Goal: Task Accomplishment & Management: Use online tool/utility

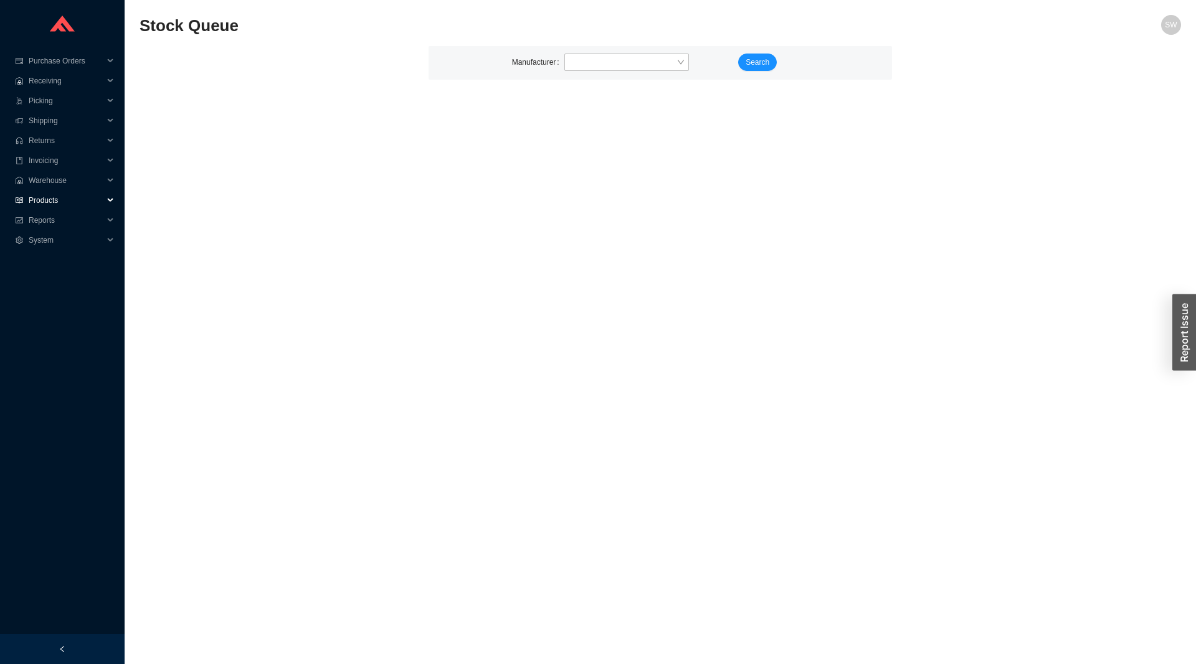
click at [51, 200] on span "Products" at bounding box center [66, 201] width 75 height 20
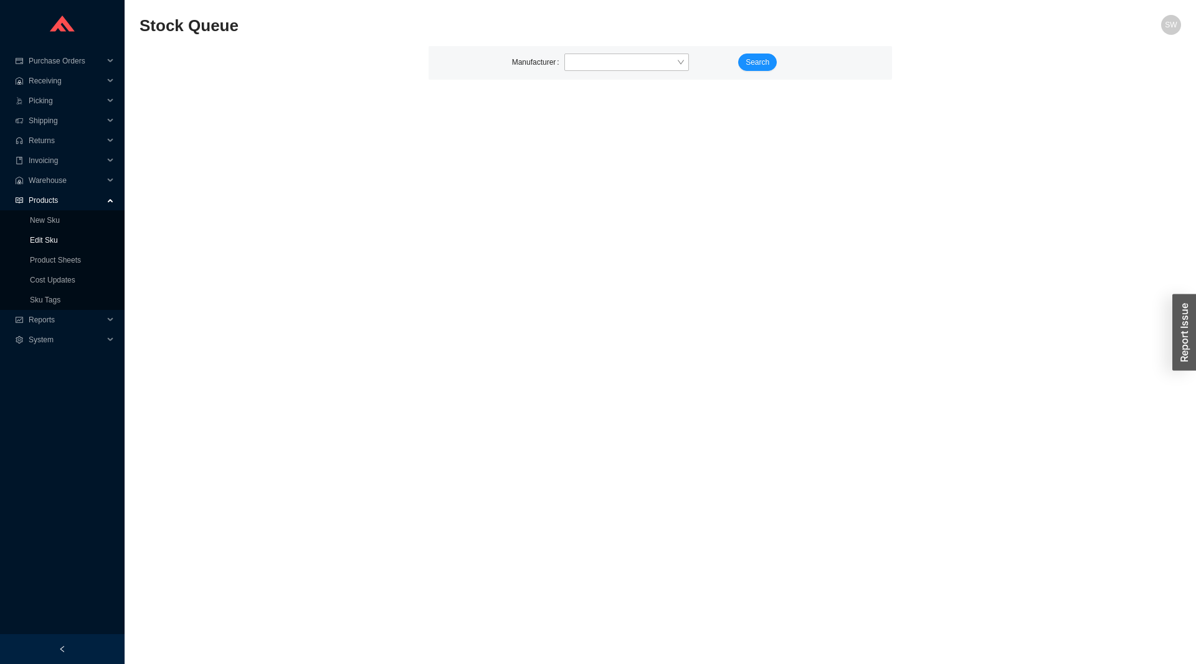
click at [55, 241] on link "Edit Sku" at bounding box center [44, 240] width 28 height 9
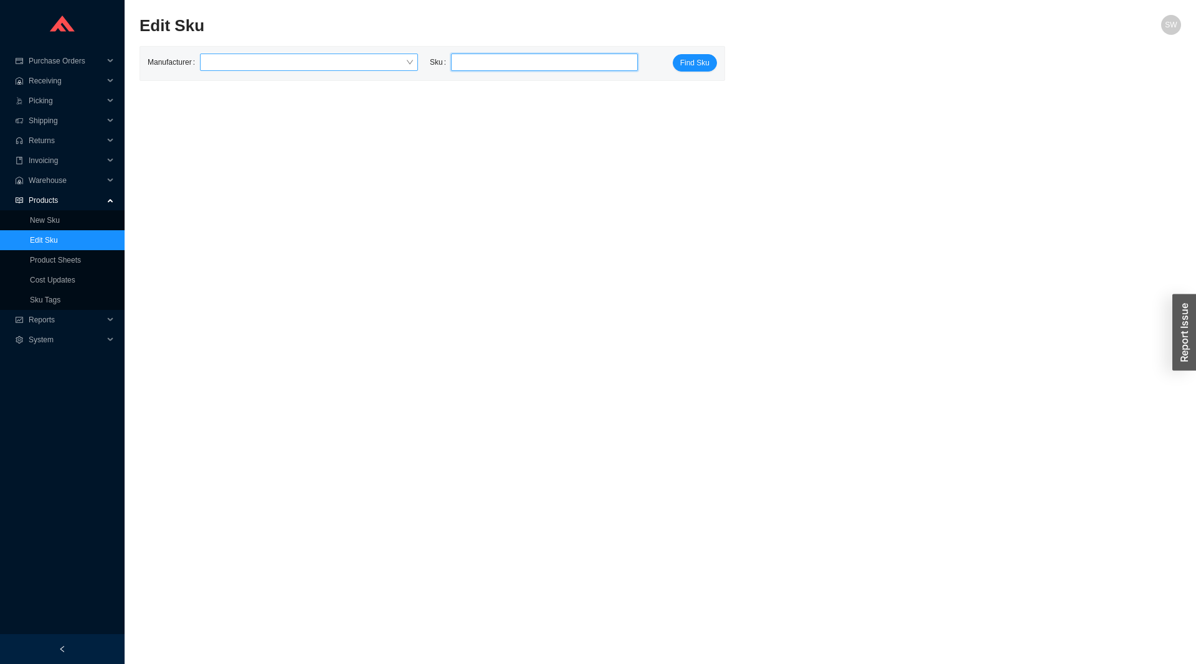
click at [279, 66] on input "search" at bounding box center [305, 62] width 201 height 16
click at [284, 64] on input "search" at bounding box center [305, 62] width 201 height 16
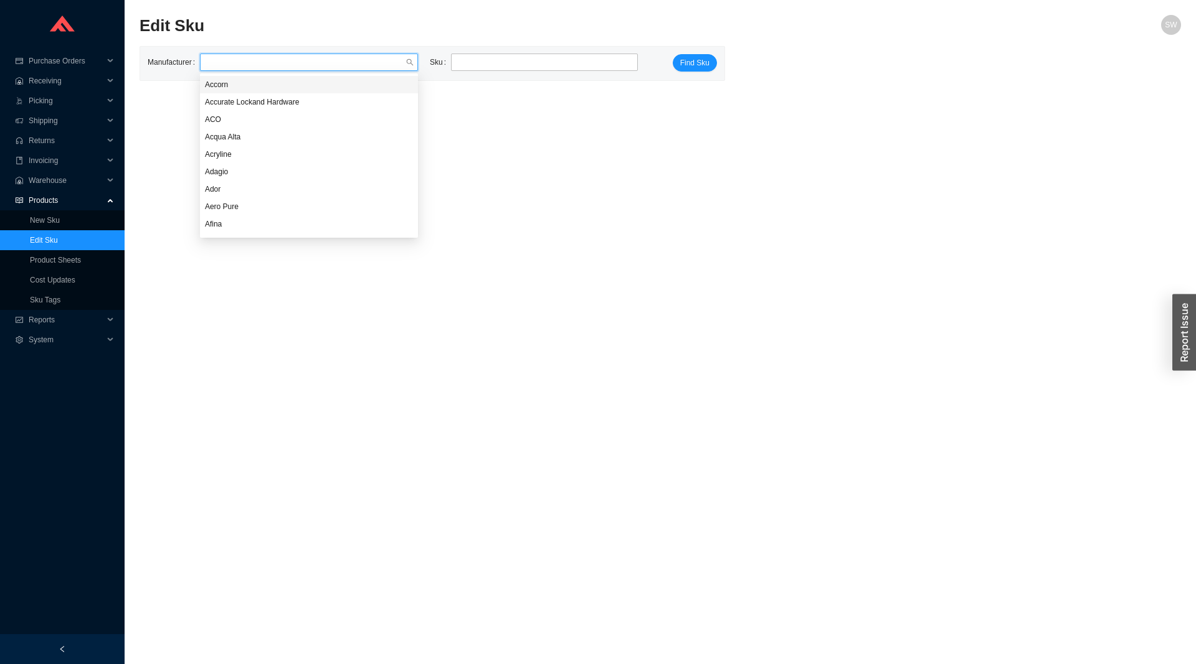
click at [537, 73] on div "Manufacturer Sku Find Sku" at bounding box center [432, 63] width 569 height 19
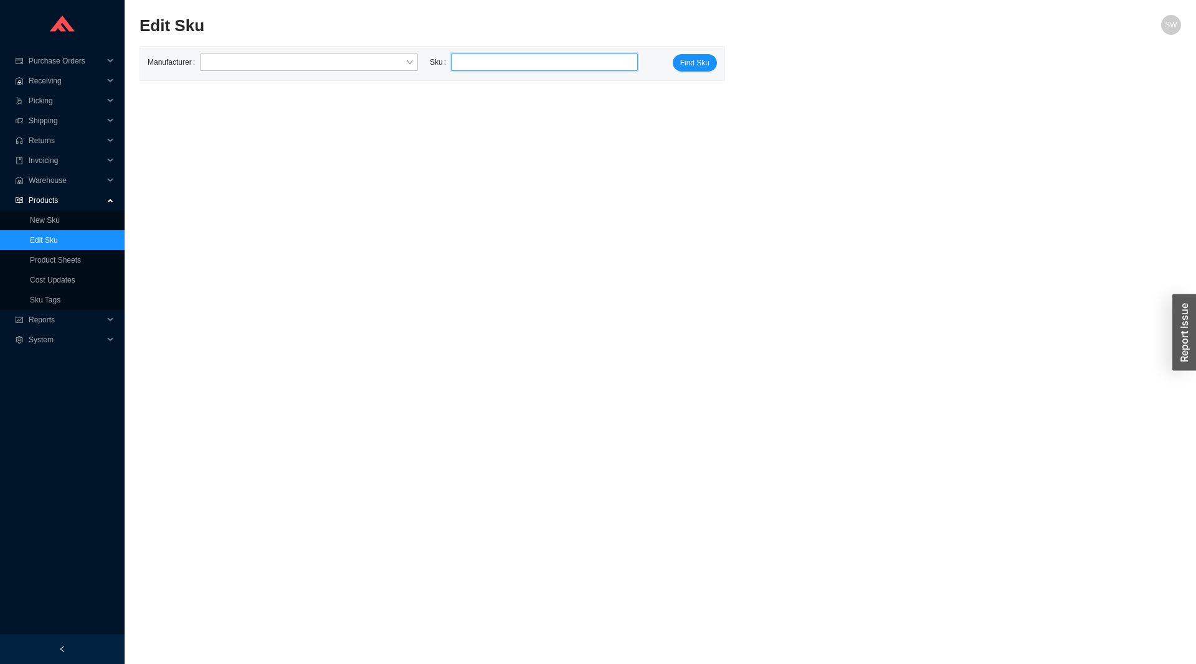
click at [538, 68] on input "search" at bounding box center [544, 62] width 177 height 16
paste input "MS400R2401X"
type input "MS400R2401X"
click at [696, 59] on span "Find Sku" at bounding box center [694, 63] width 29 height 12
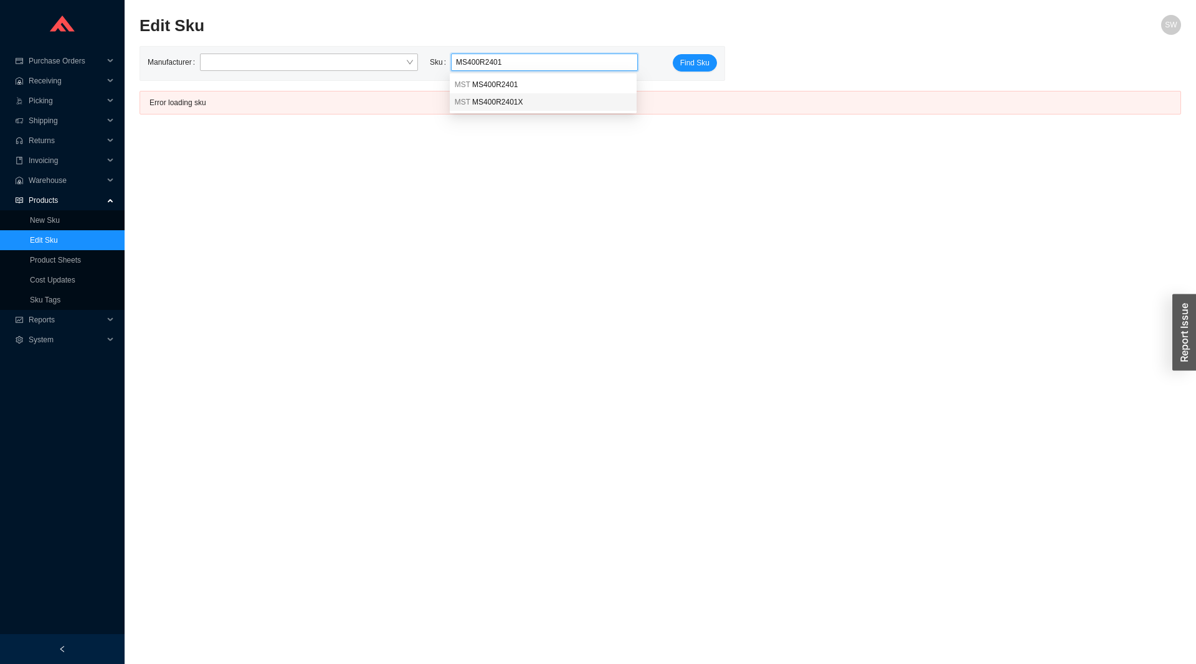
click at [578, 108] on div "MST MS400R2401X" at bounding box center [543, 101] width 187 height 17
type input "MST MS400R2401X"
click at [682, 58] on span "Find Sku" at bounding box center [694, 63] width 29 height 12
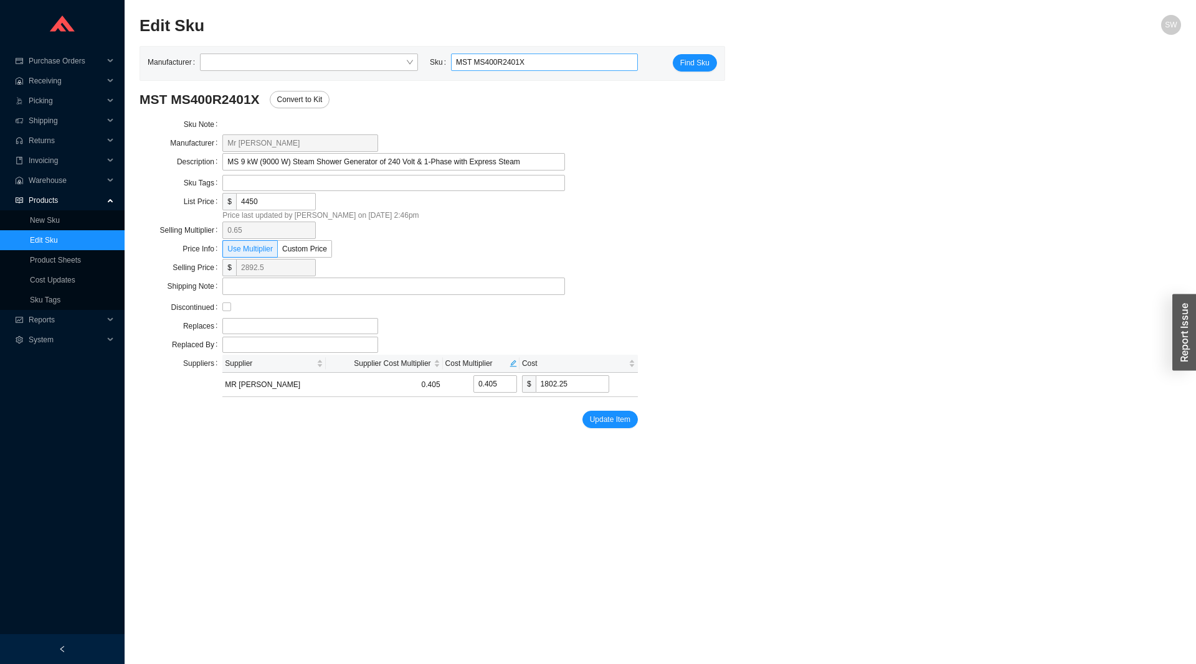
click at [528, 62] on input "MST MS400R2401X" at bounding box center [544, 62] width 177 height 16
paste input "SUPER3R2401X"
click at [519, 80] on span "MSSUPER3R2401X" at bounding box center [506, 84] width 68 height 9
type input "MST MSSUPER3R2401X"
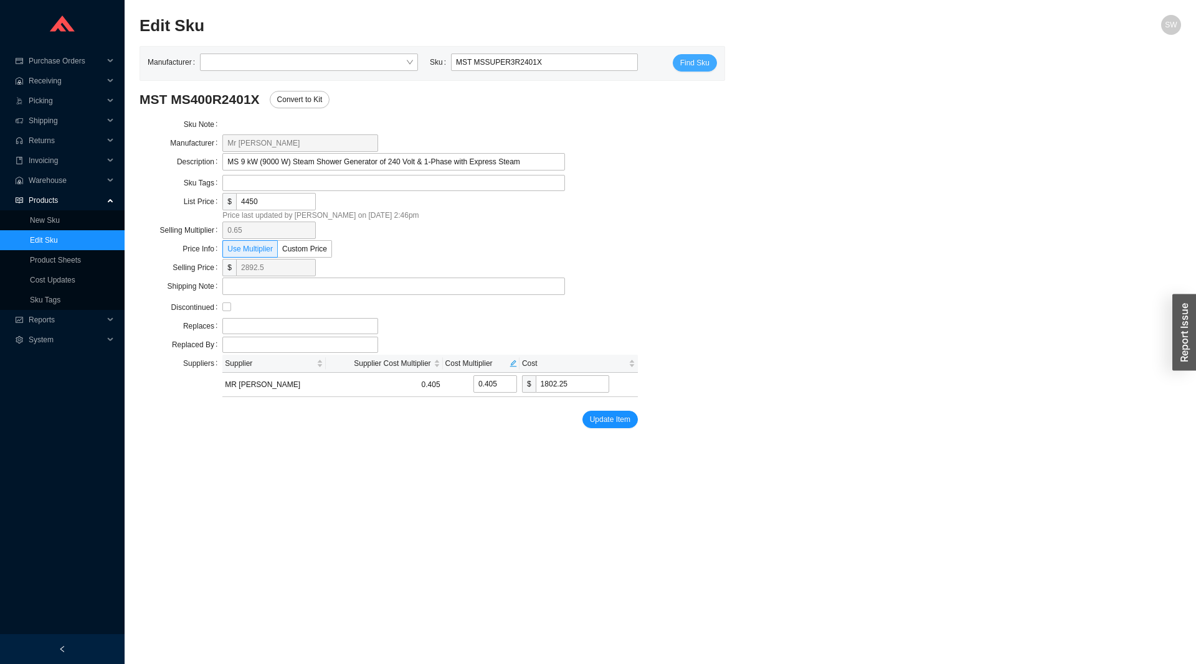
click at [699, 62] on span "Find Sku" at bounding box center [694, 63] width 29 height 12
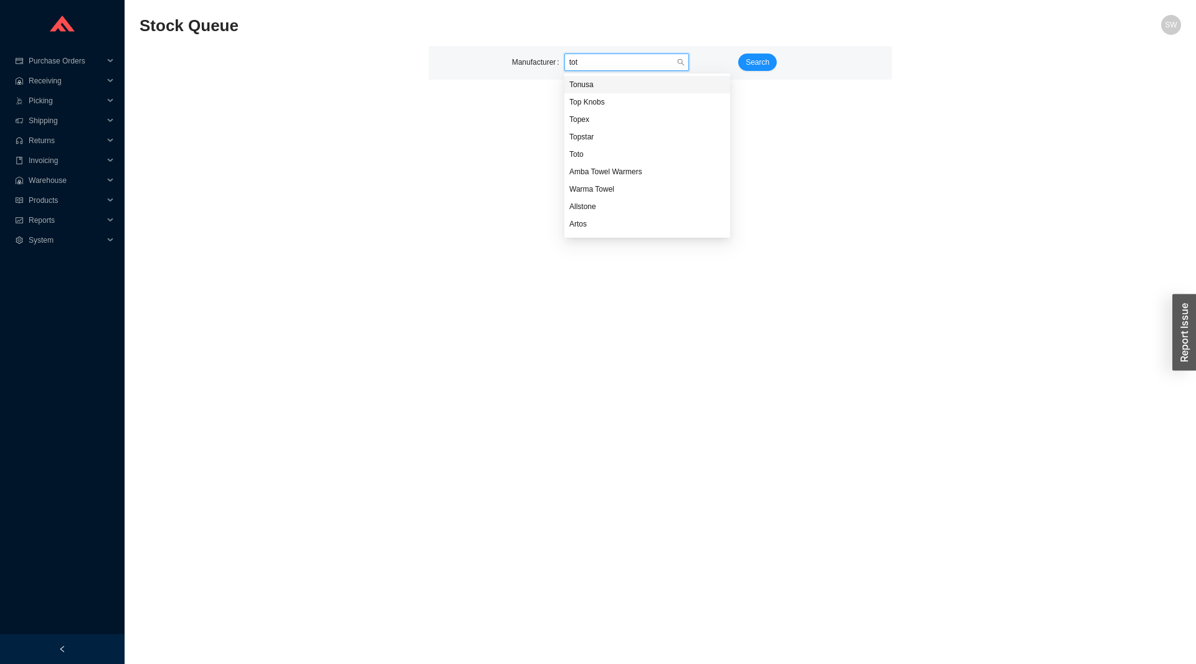
type input "toto"
click at [745, 64] on button "Search" at bounding box center [757, 62] width 39 height 17
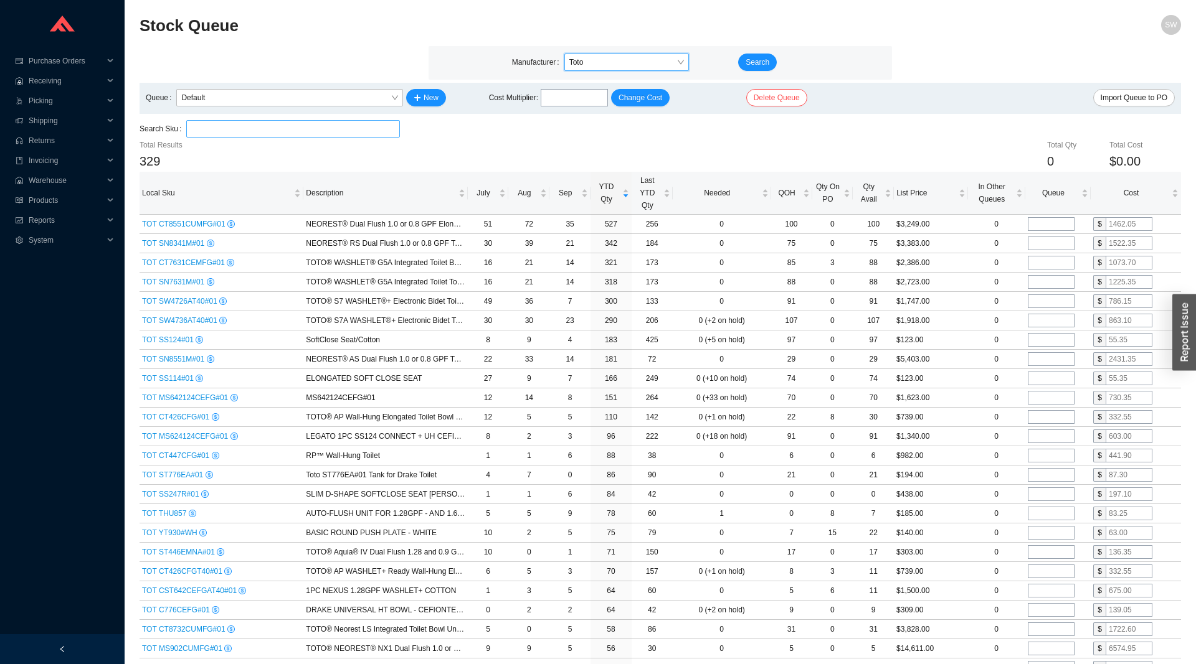
click at [307, 133] on input "search" at bounding box center [293, 129] width 204 height 16
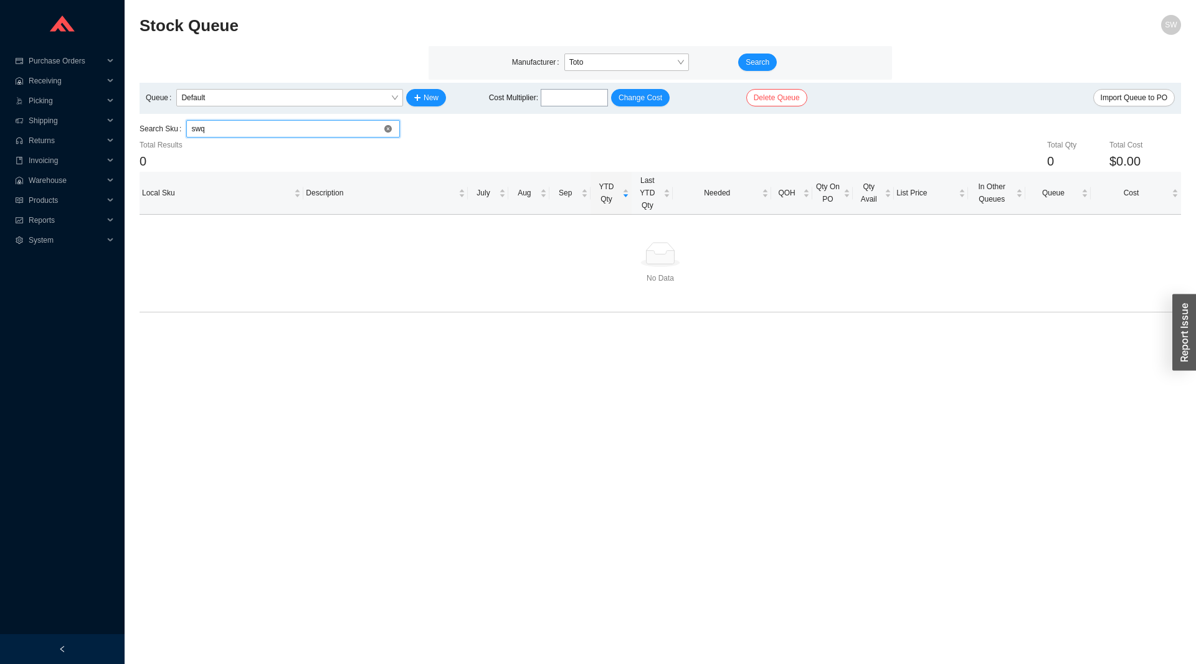
click at [307, 133] on input "swq" at bounding box center [293, 129] width 204 height 16
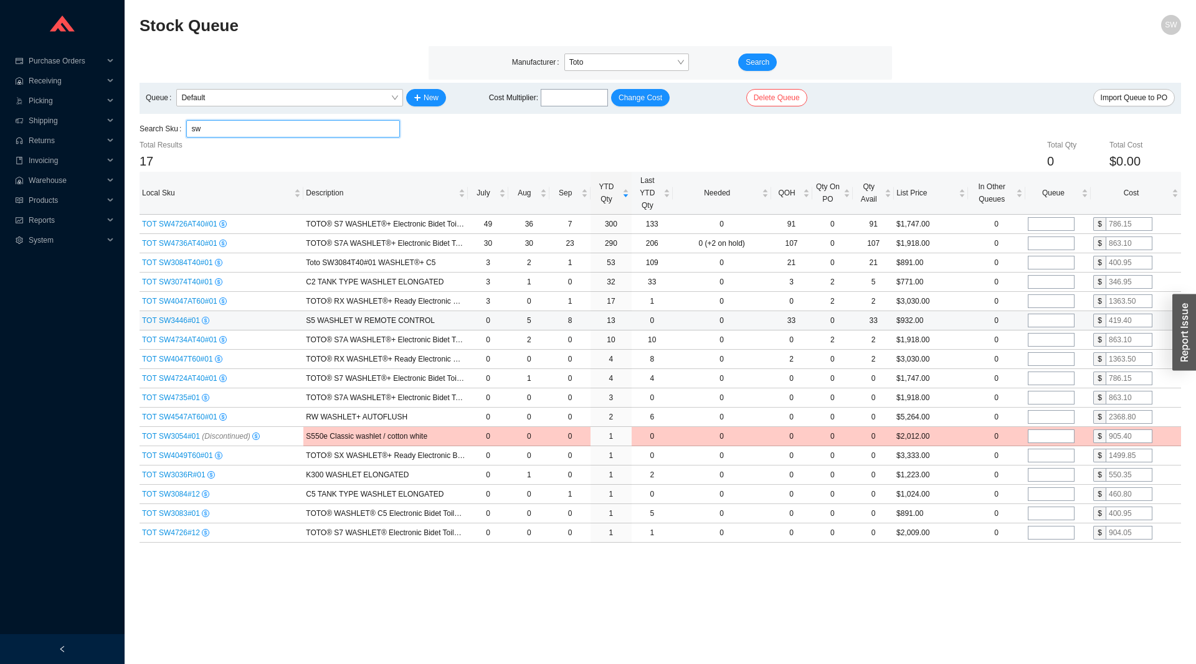
type input "sw"
click at [175, 321] on span "TOT SW3446#01" at bounding box center [172, 320] width 60 height 9
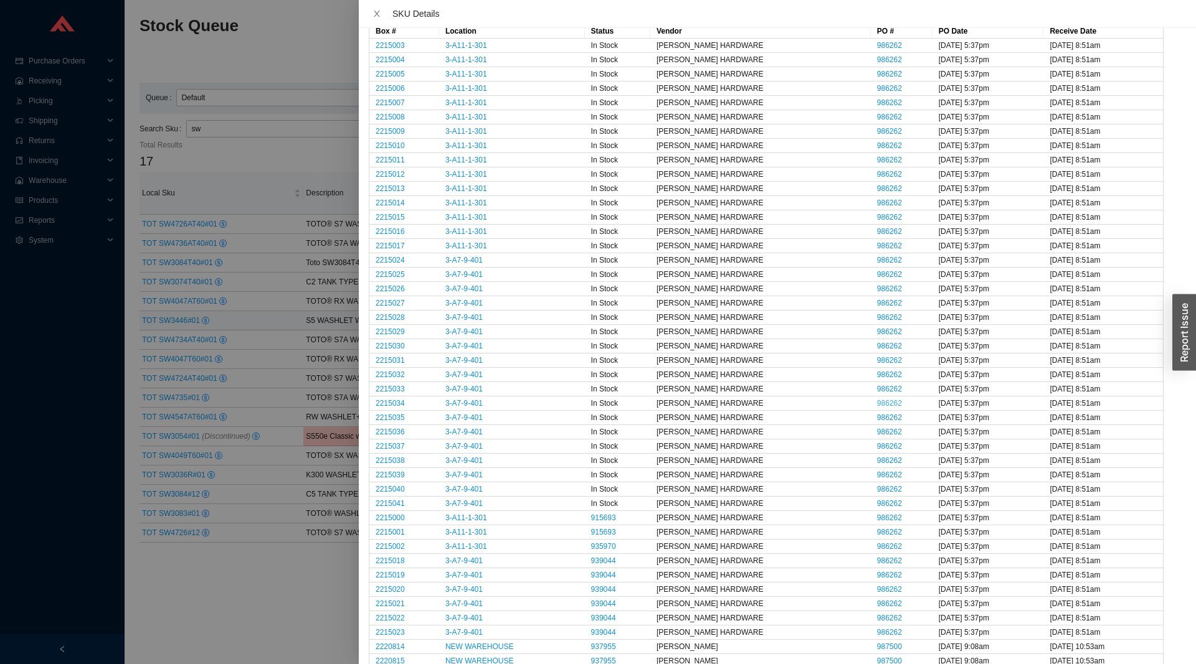
scroll to position [262, 0]
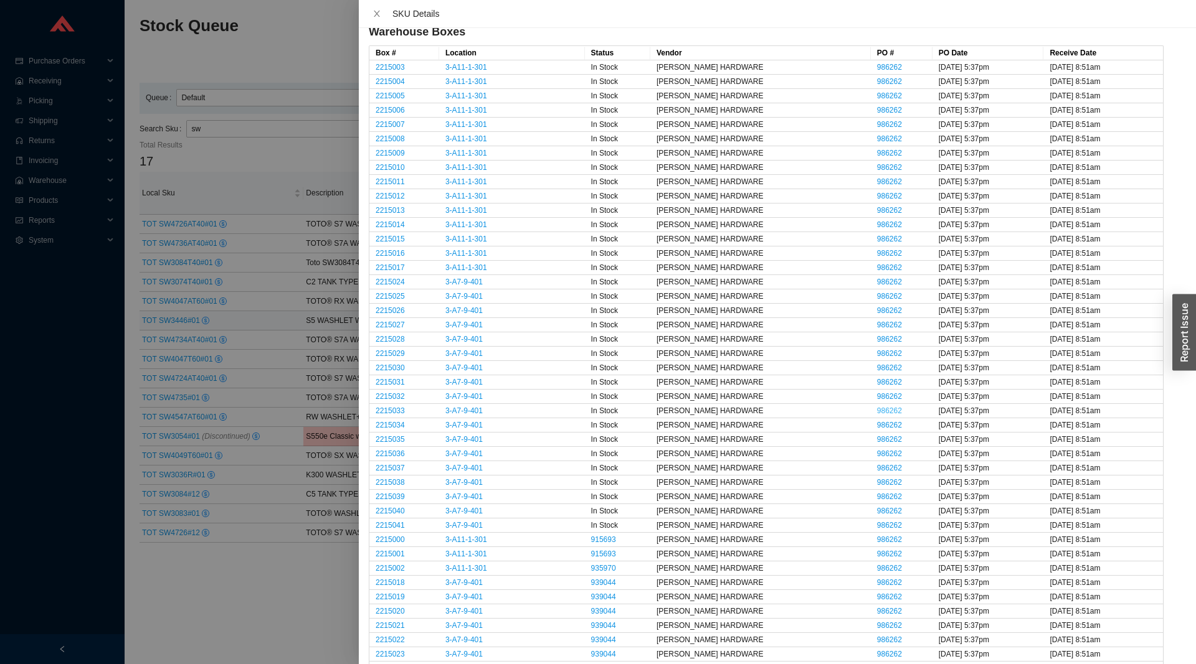
click at [877, 411] on link "986262" at bounding box center [889, 411] width 25 height 9
click at [329, 315] on div at bounding box center [598, 332] width 1196 height 664
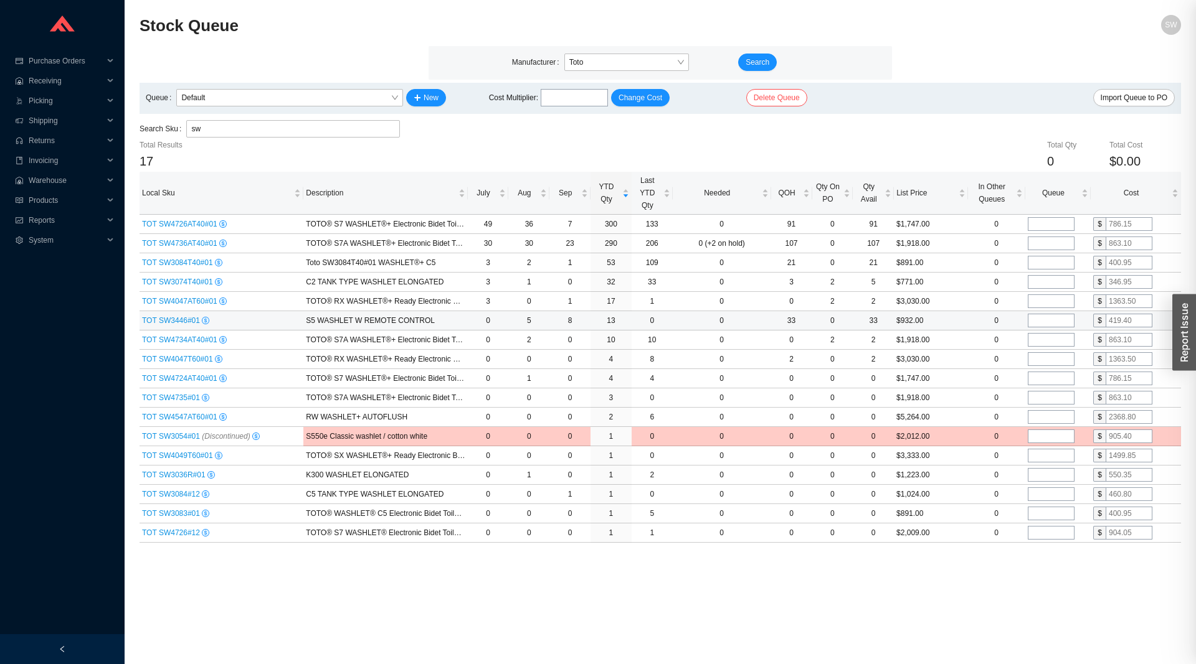
scroll to position [0, 0]
click at [171, 324] on span "TOT SW3446#01" at bounding box center [172, 320] width 60 height 9
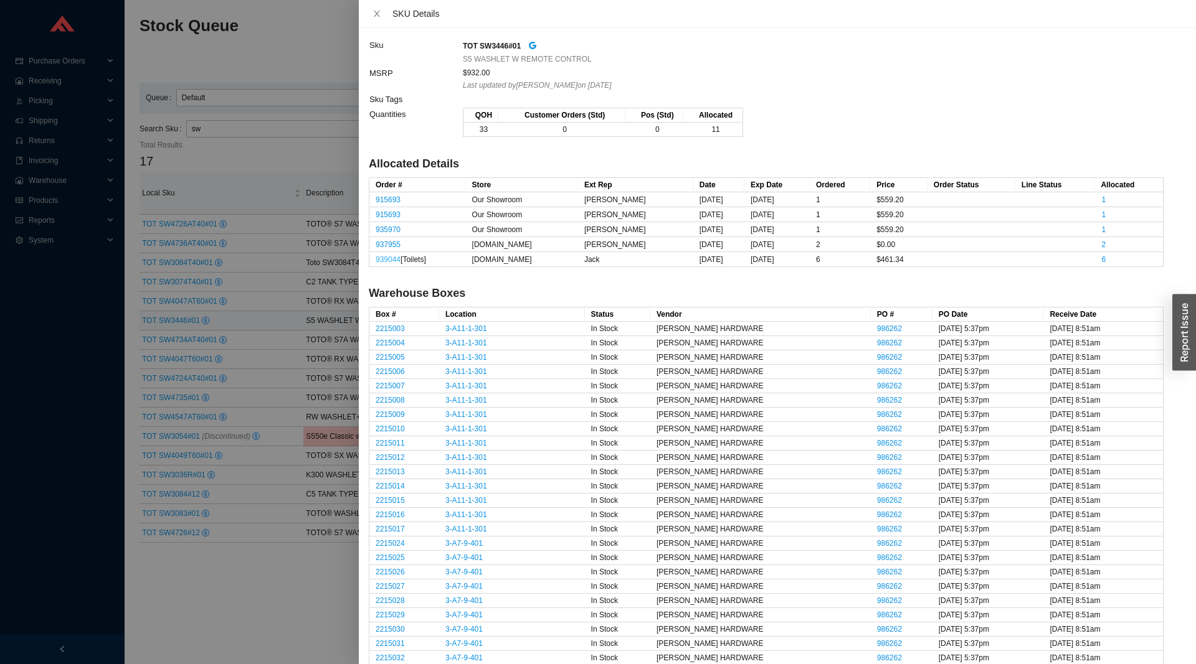
click at [390, 260] on link "939044" at bounding box center [387, 259] width 25 height 9
click at [217, 164] on div at bounding box center [598, 332] width 1196 height 664
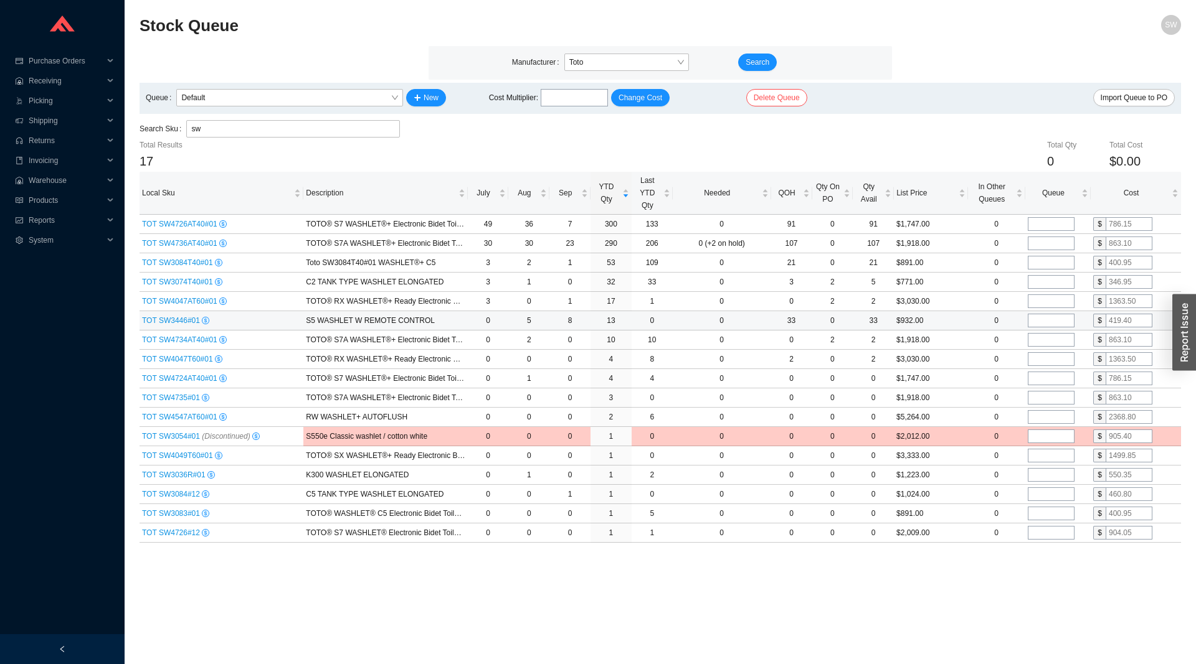
click at [176, 322] on span "TOT SW3446#01" at bounding box center [172, 320] width 60 height 9
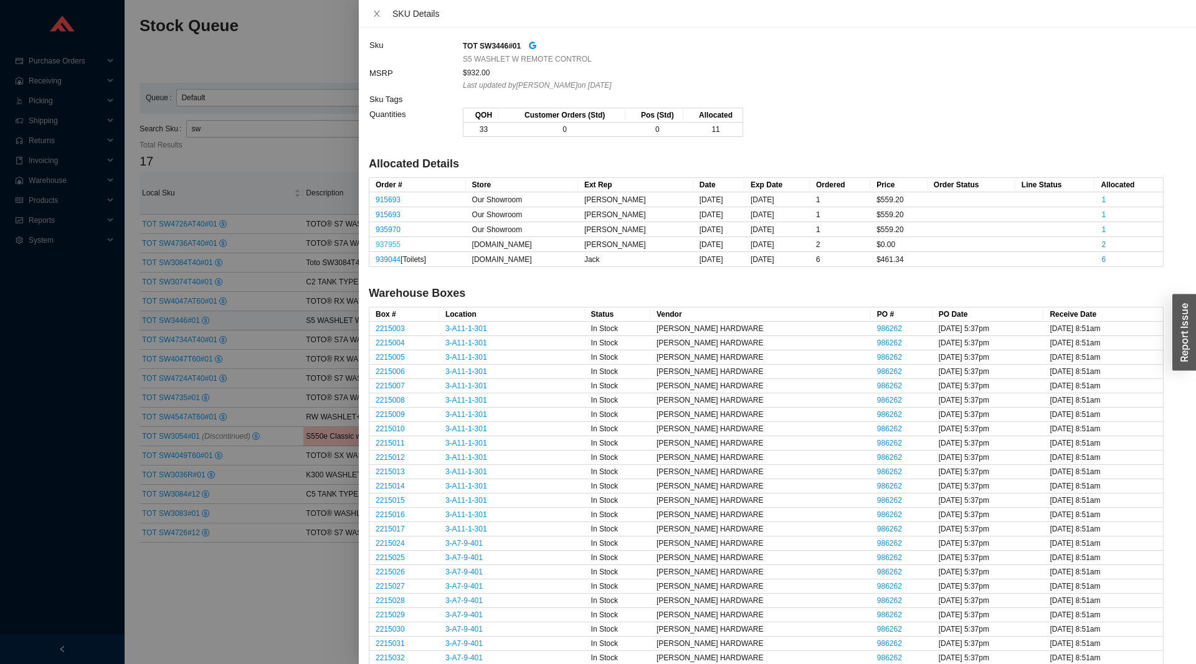
click at [390, 244] on link "937955" at bounding box center [387, 244] width 25 height 9
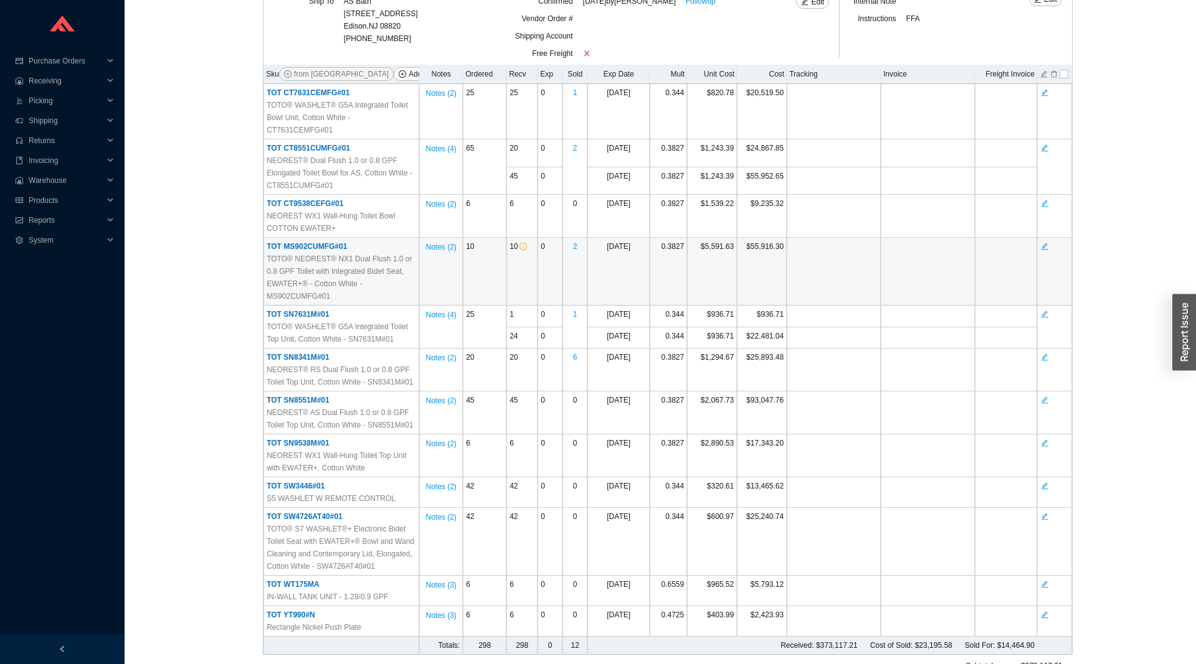
scroll to position [254, 0]
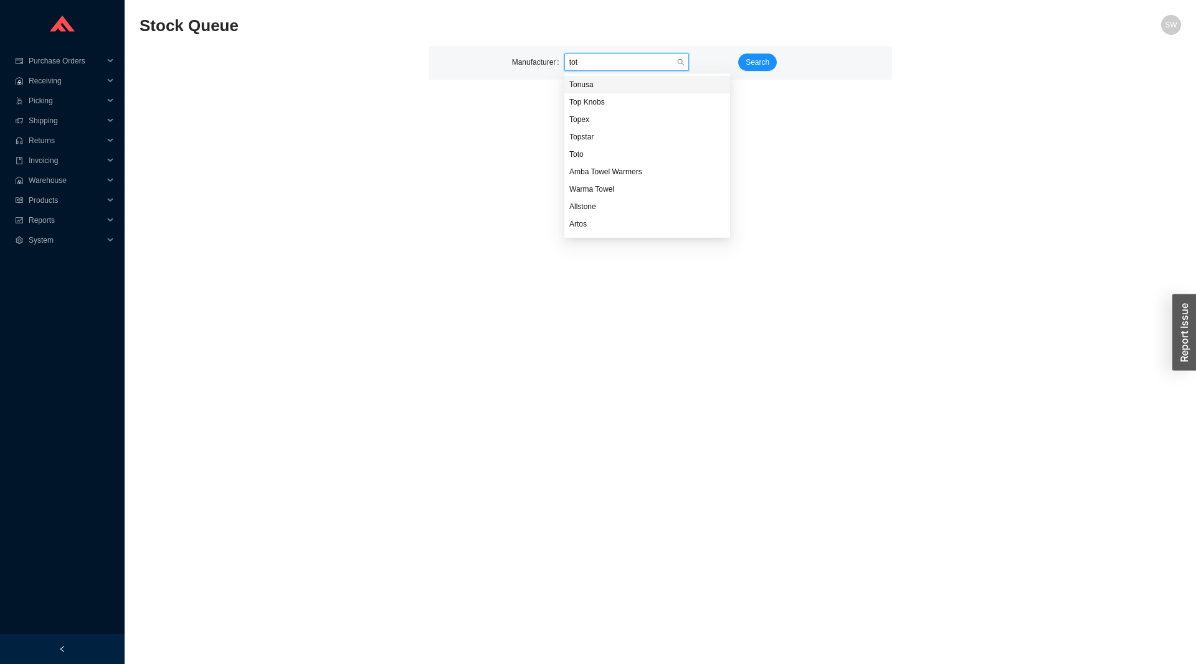
type input "toto"
click at [748, 67] on span "Search" at bounding box center [757, 62] width 24 height 12
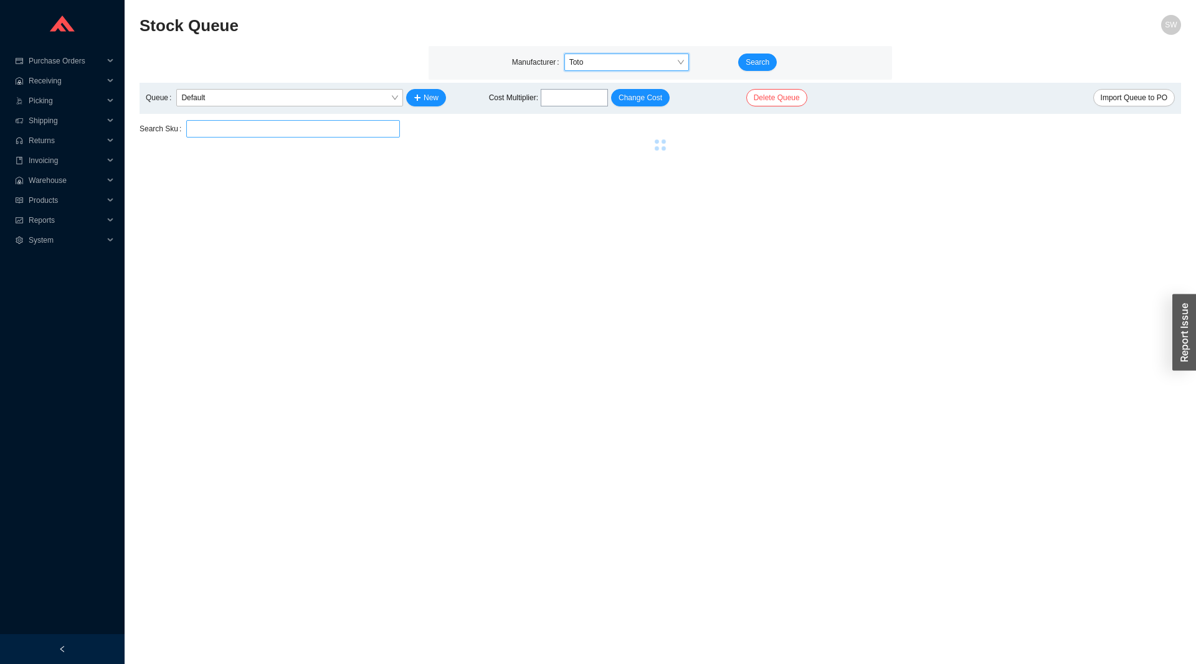
click at [275, 134] on input "search" at bounding box center [293, 129] width 204 height 16
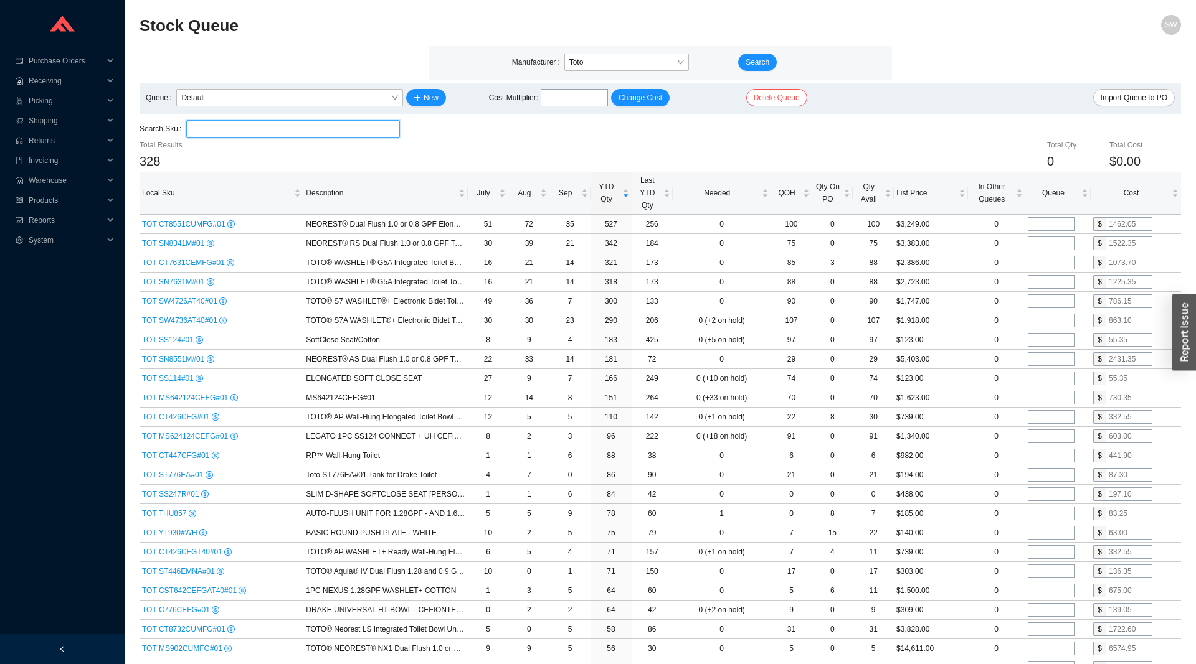
click at [257, 135] on input "search" at bounding box center [293, 129] width 204 height 16
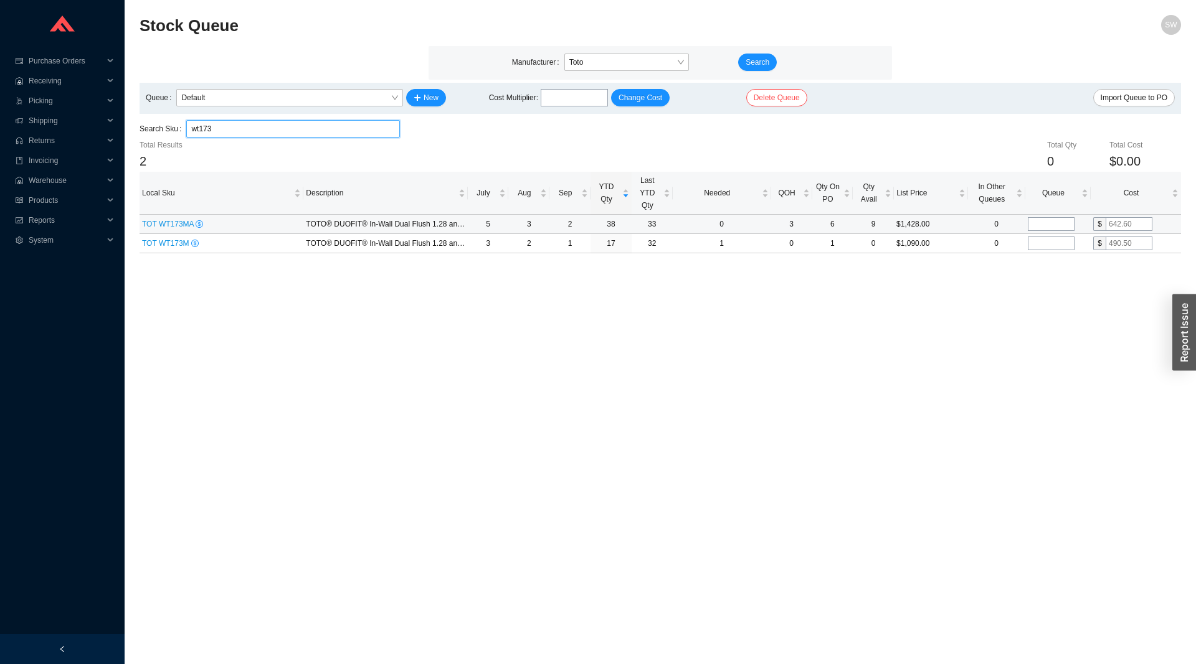
type input "wt173"
click at [172, 220] on span "TOT WT173MA" at bounding box center [169, 224] width 54 height 9
